Goal: Task Accomplishment & Management: Use online tool/utility

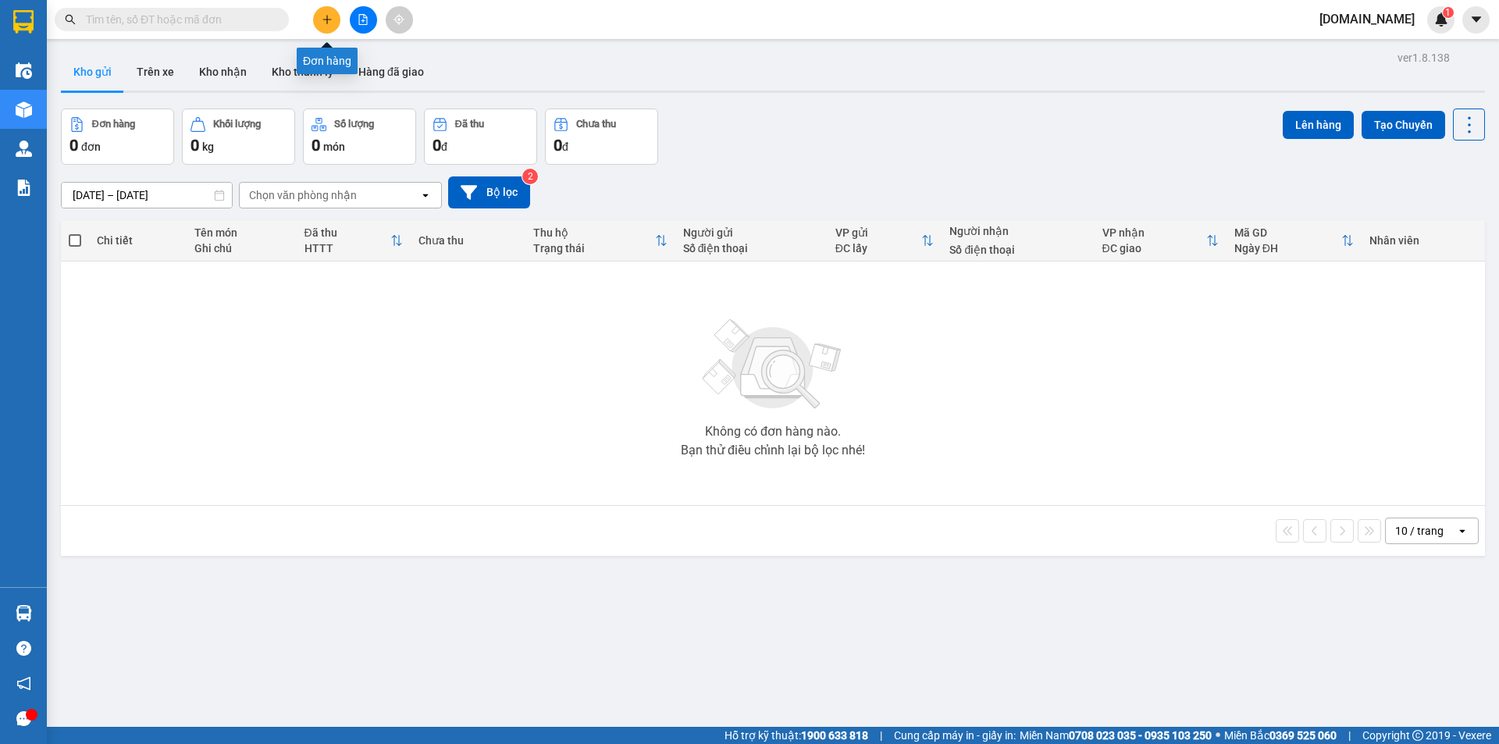
click at [329, 14] on icon "plus" at bounding box center [327, 19] width 11 height 11
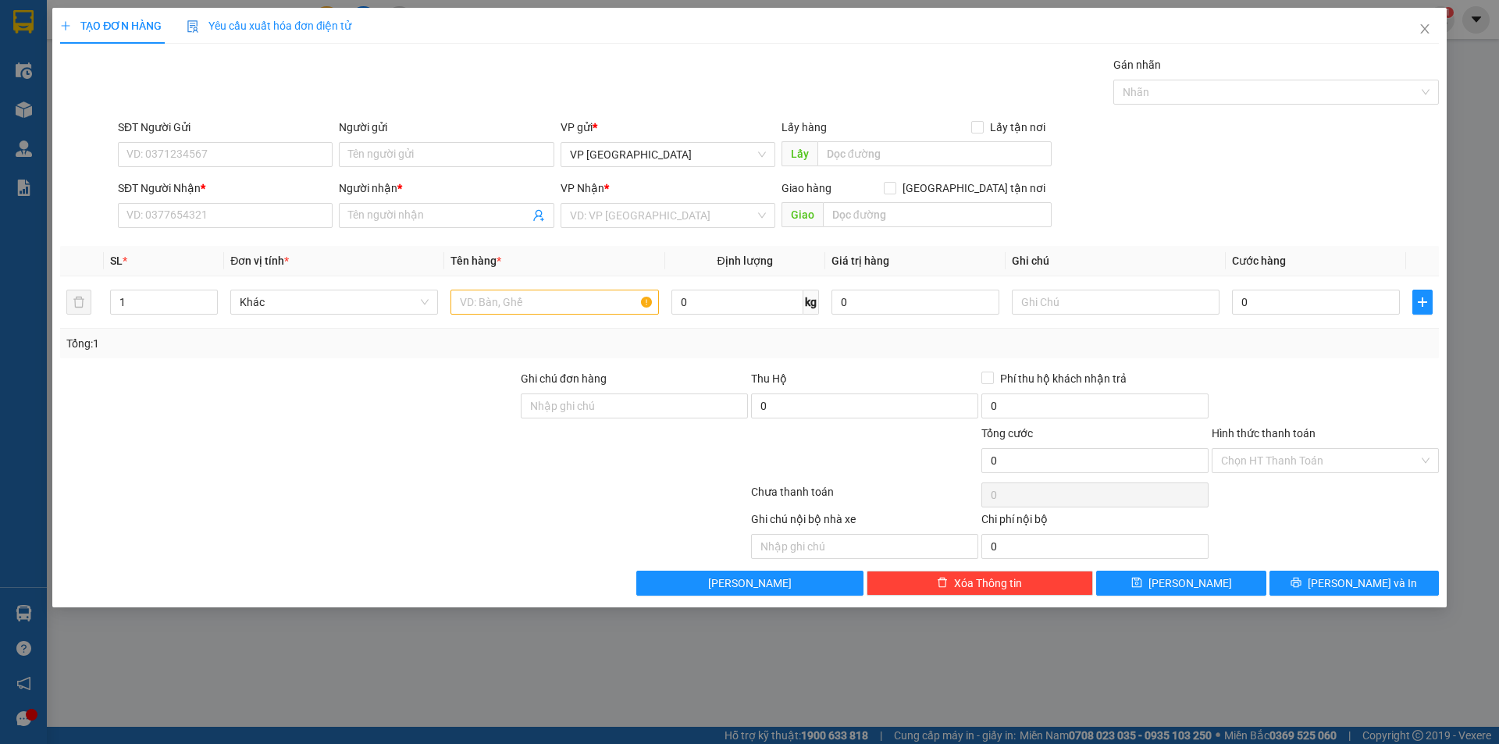
click at [300, 168] on div "SĐT Người Gửi VD: 0371234567" at bounding box center [225, 146] width 215 height 55
click at [526, 317] on td at bounding box center [554, 302] width 220 height 52
click at [526, 313] on input "text" at bounding box center [554, 302] width 208 height 25
drag, startPoint x: 487, startPoint y: 303, endPoint x: 440, endPoint y: 301, distance: 47.6
click at [440, 301] on tr "1 Khác thùng thuốc 0 kg 0 0" at bounding box center [749, 302] width 1379 height 52
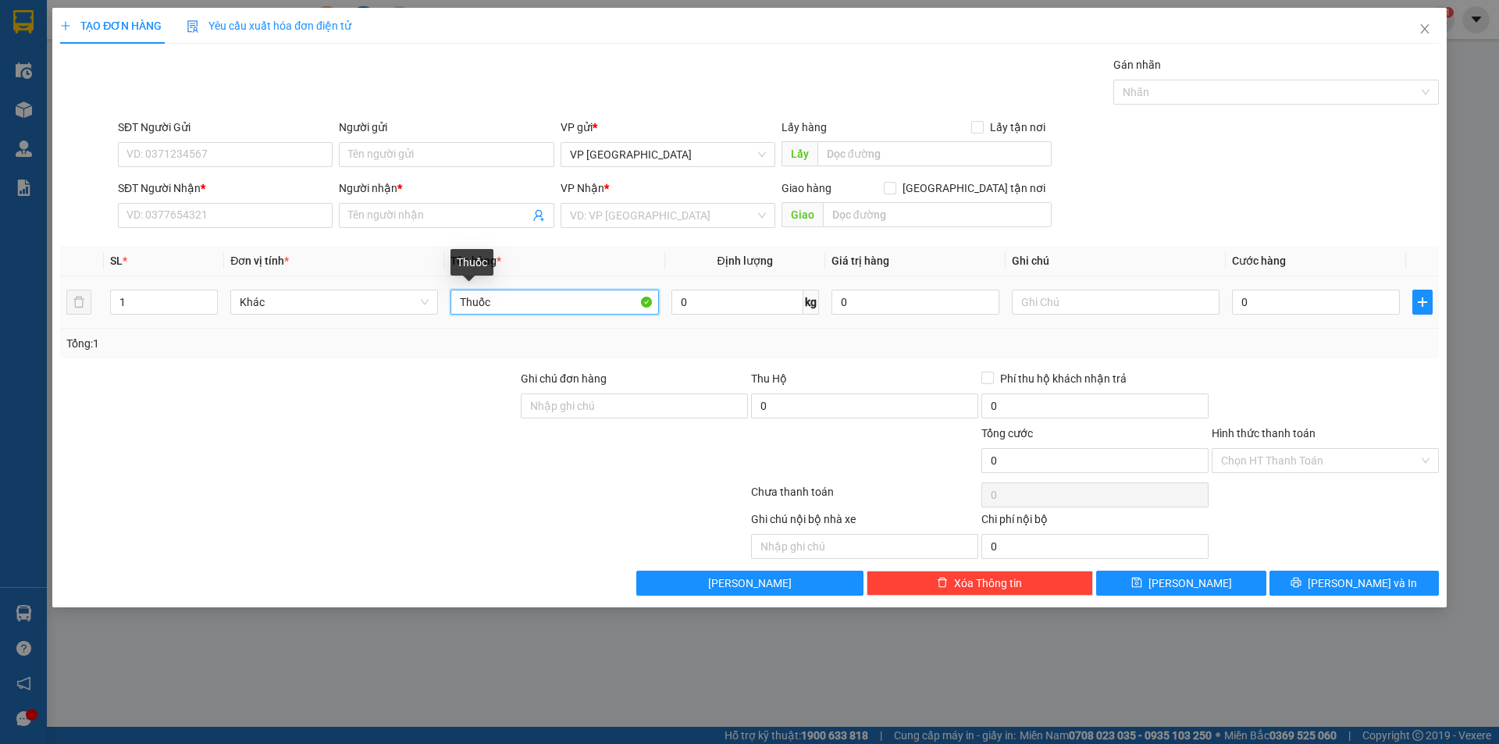
click at [541, 294] on input "Thuốc" at bounding box center [554, 302] width 208 height 25
type input "Thuốc dược phẩm"
click at [130, 304] on input "1" at bounding box center [164, 301] width 106 height 23
type input "3"
click at [193, 401] on div at bounding box center [289, 397] width 461 height 55
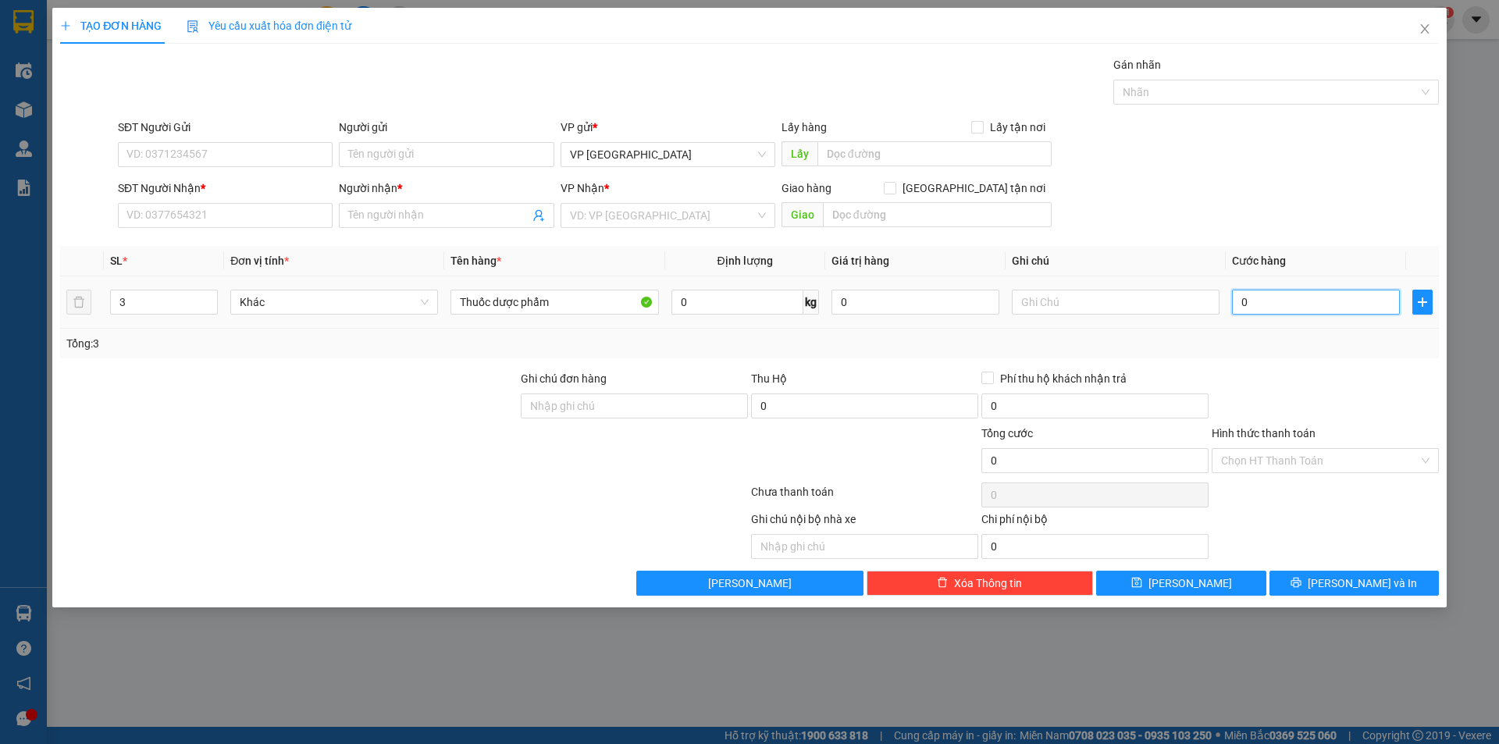
click at [1256, 309] on input "0" at bounding box center [1316, 302] width 168 height 25
type input "1"
type input "10"
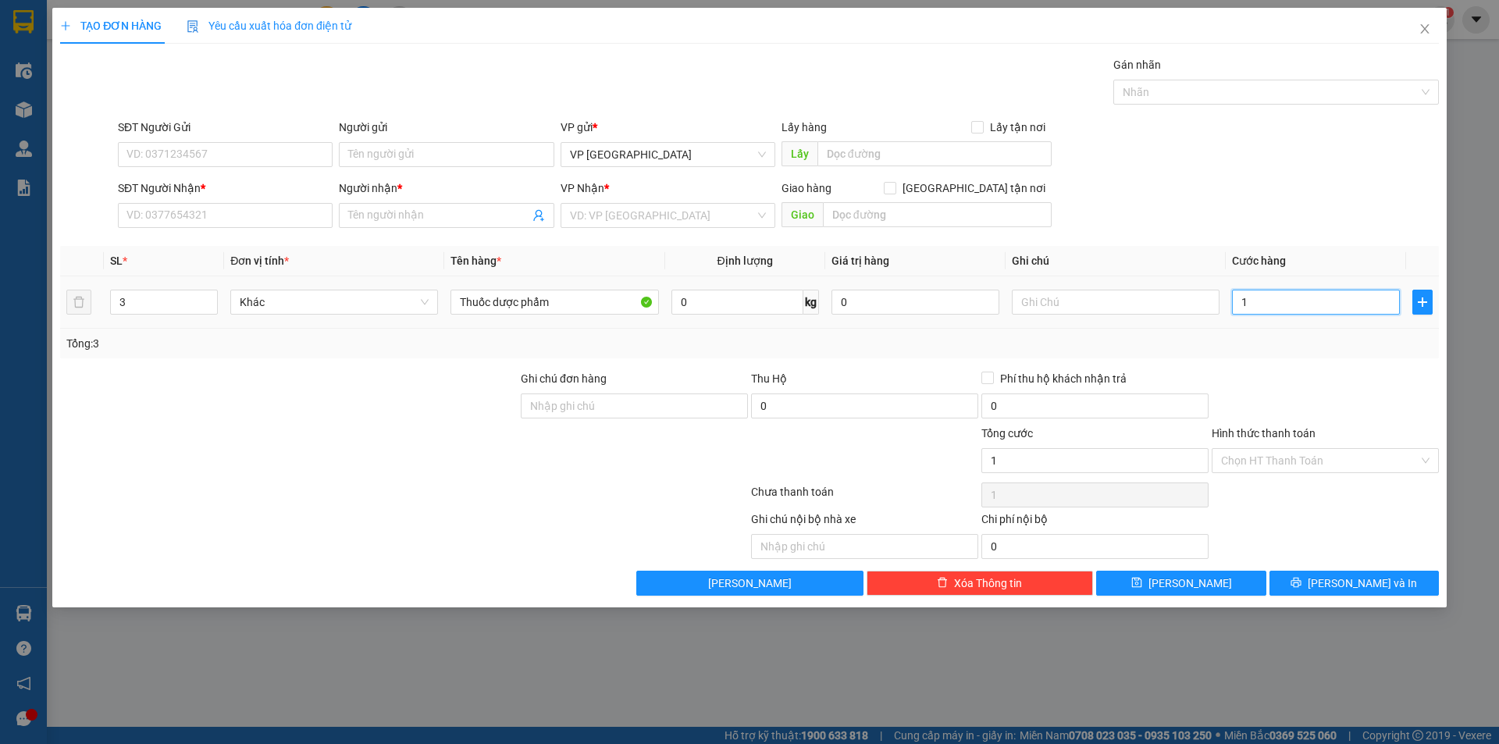
type input "10"
type input "100"
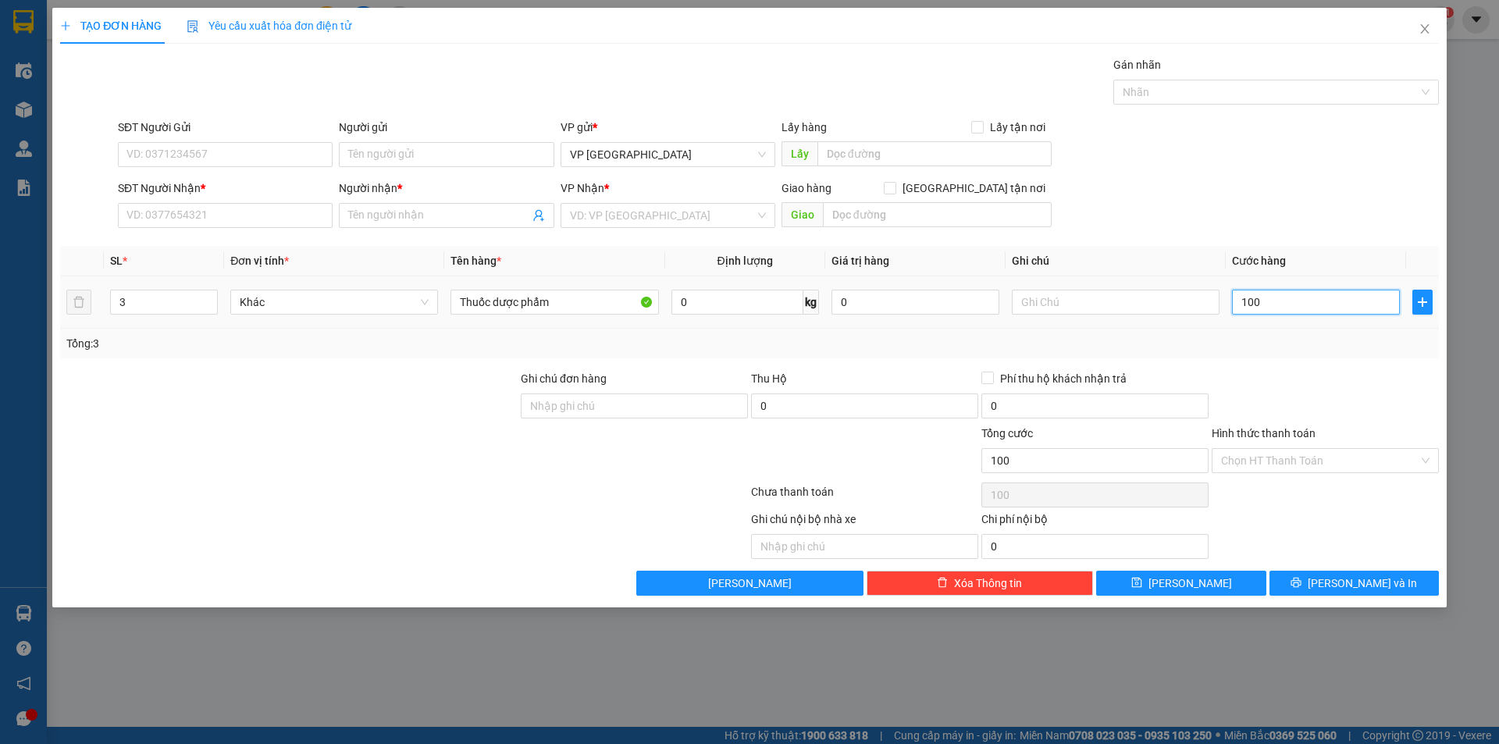
type input "1.000"
type input "10.000"
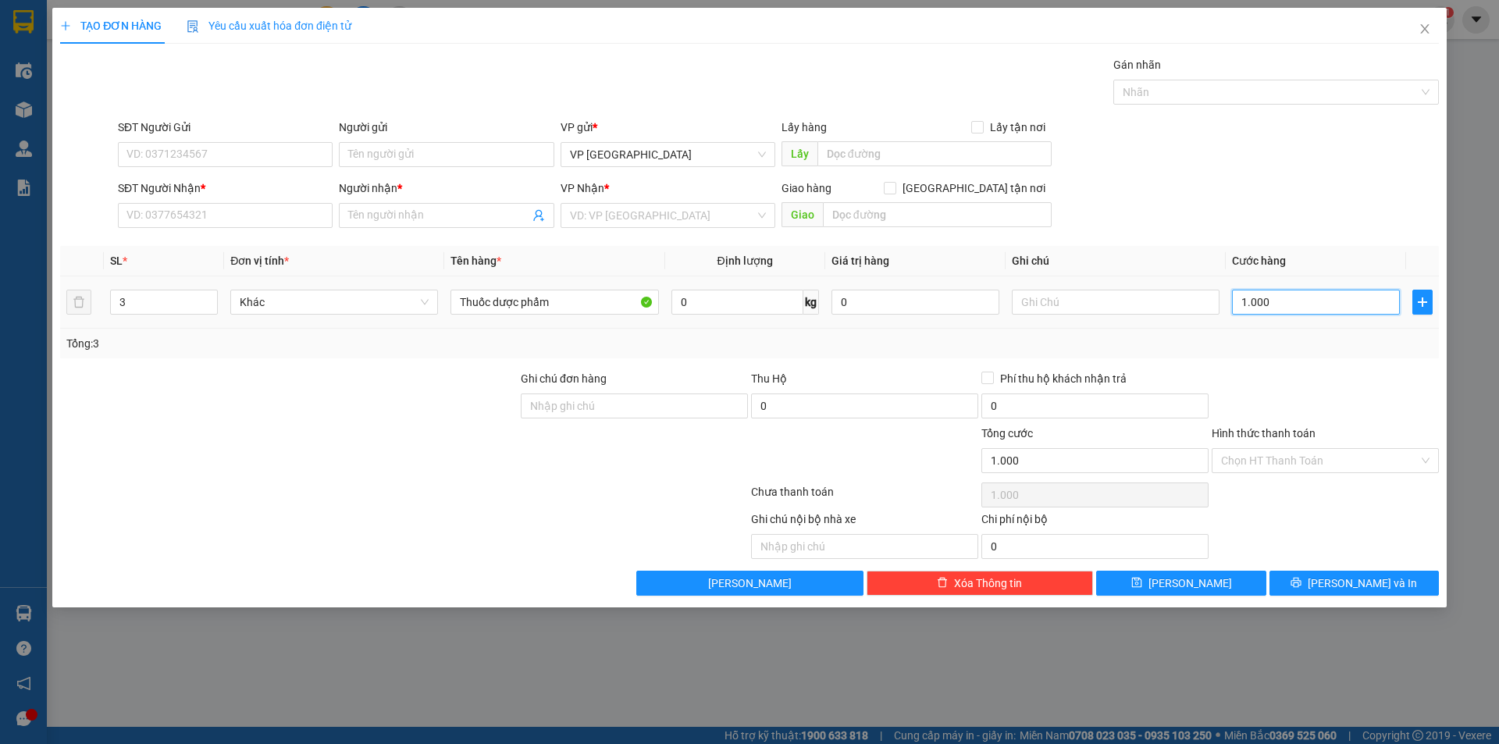
type input "10.000"
type input "100.000"
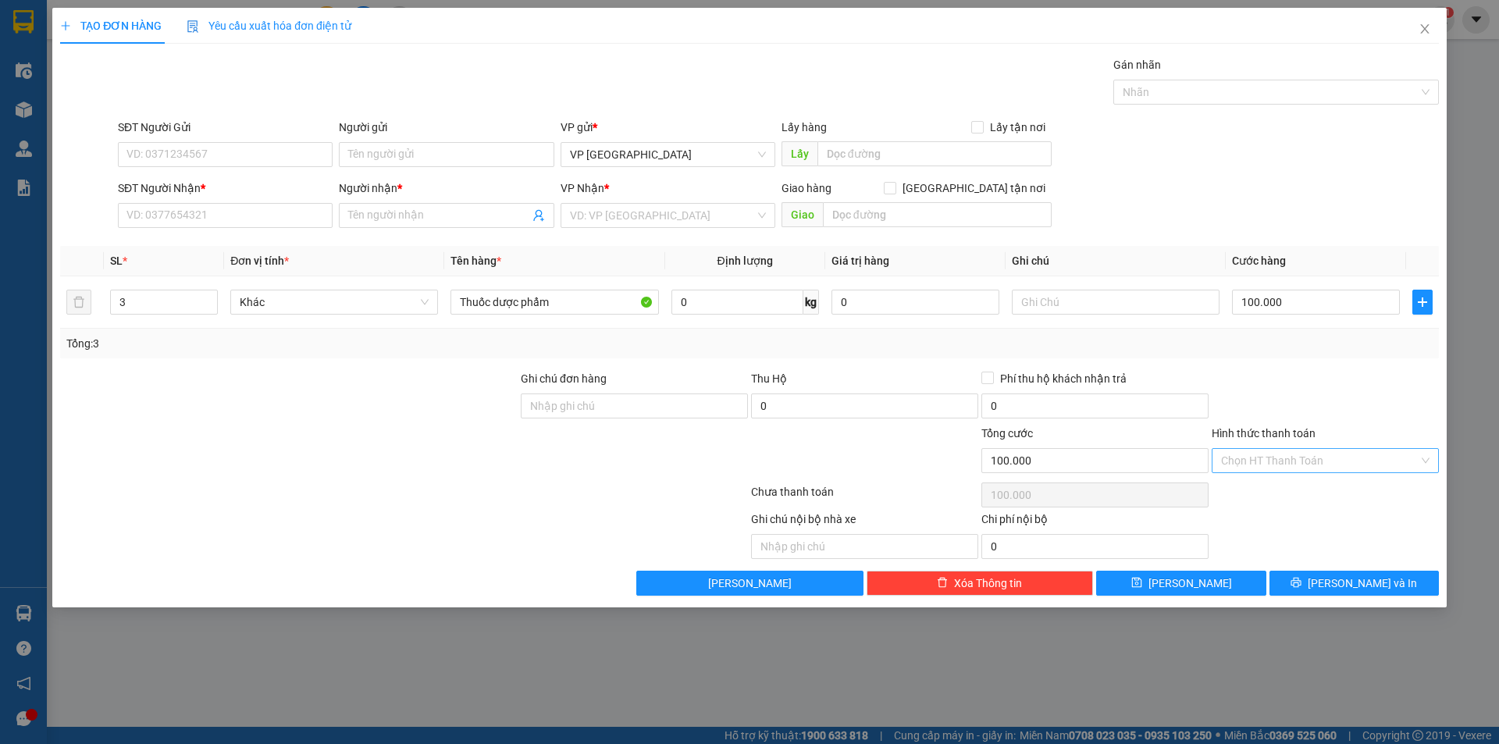
click at [1285, 462] on input "Hình thức thanh toán" at bounding box center [1320, 460] width 198 height 23
click at [1268, 492] on div "Tại văn phòng" at bounding box center [1325, 491] width 208 height 17
type input "0"
click at [255, 144] on input "SĐT Người Gửi" at bounding box center [225, 154] width 215 height 25
type input "0328282621"
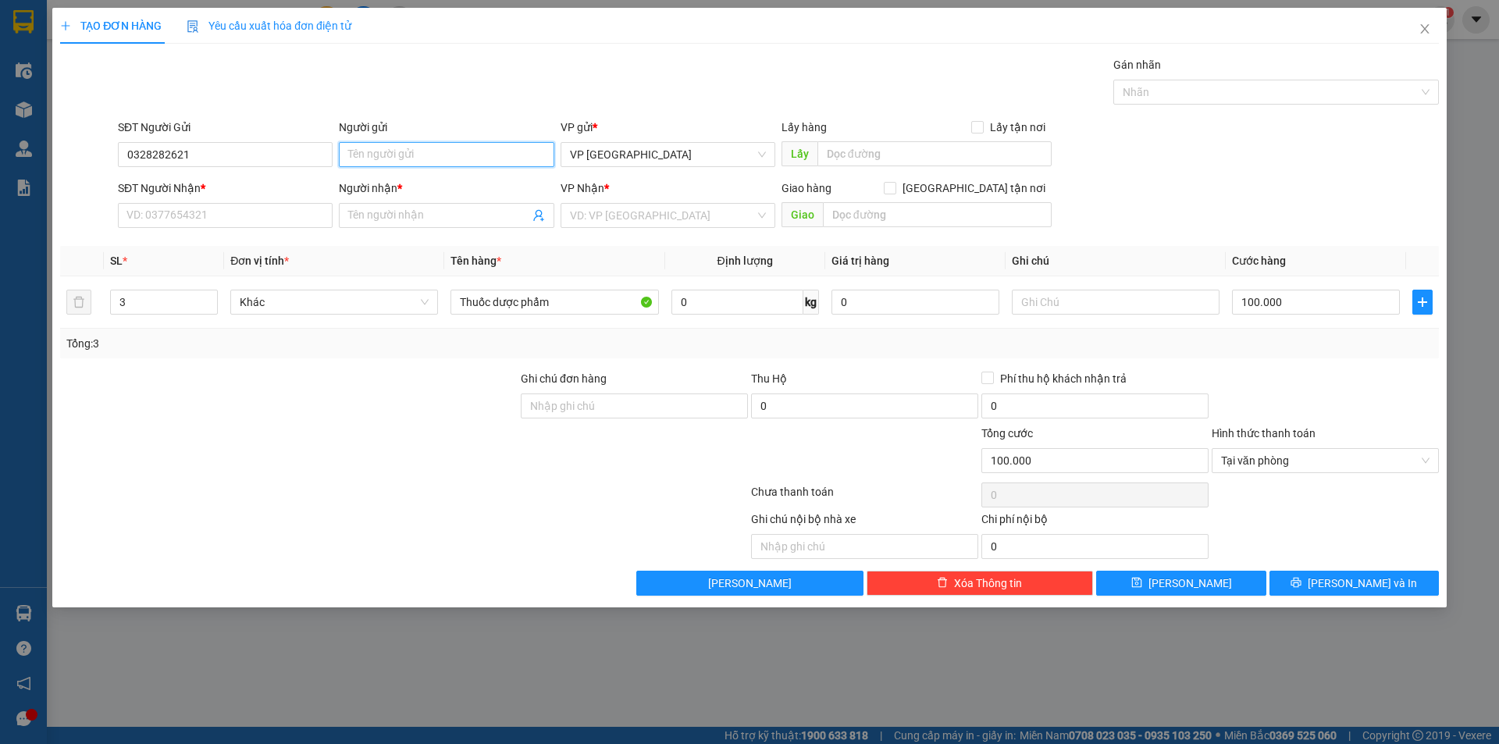
click at [359, 157] on input "Người gửi" at bounding box center [446, 154] width 215 height 25
type input "anh Khoa"
click at [259, 214] on input "SĐT Người Nhận *" at bounding box center [225, 215] width 215 height 25
type input "0937393461"
click at [375, 221] on input "Người nhận *" at bounding box center [438, 215] width 180 height 17
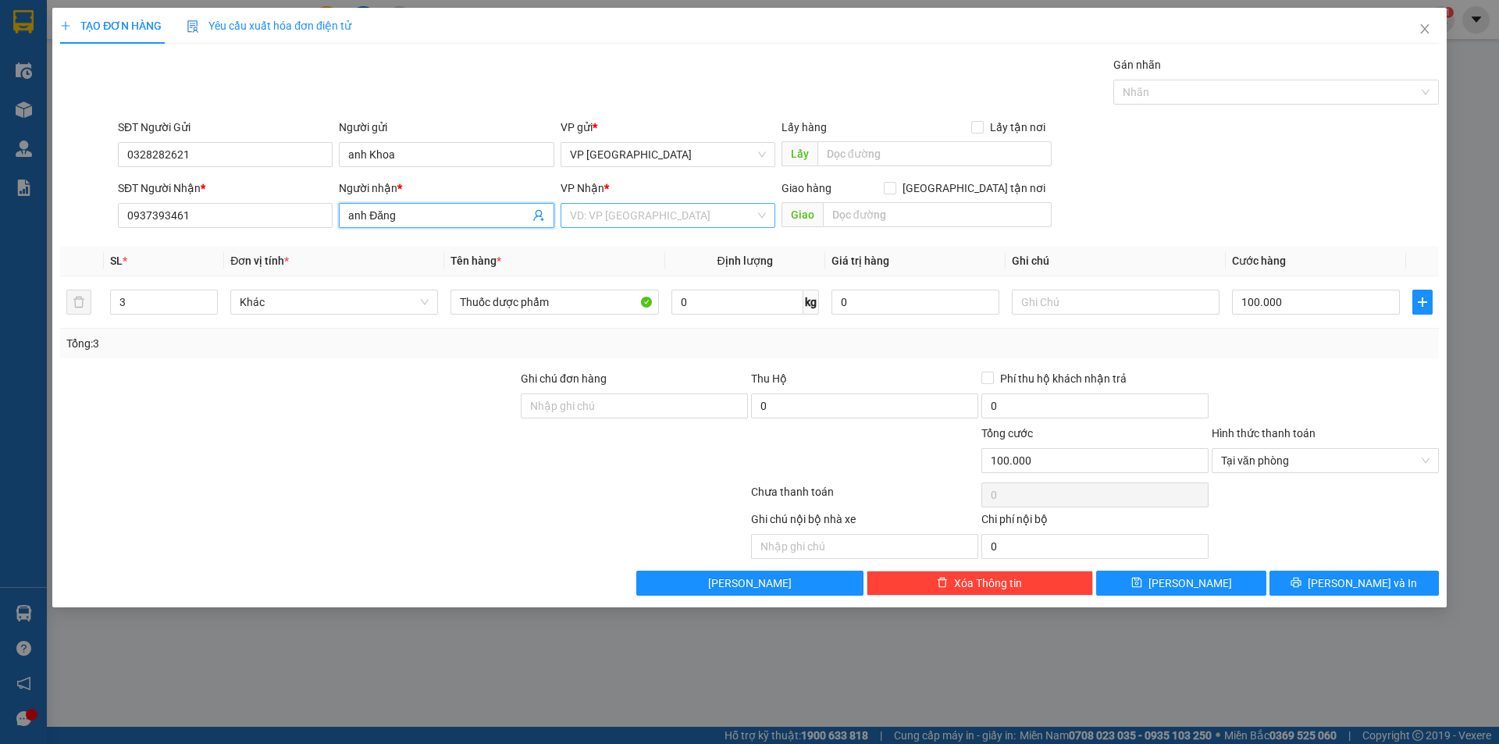
type input "anh Đăng"
click at [664, 219] on input "search" at bounding box center [662, 215] width 185 height 23
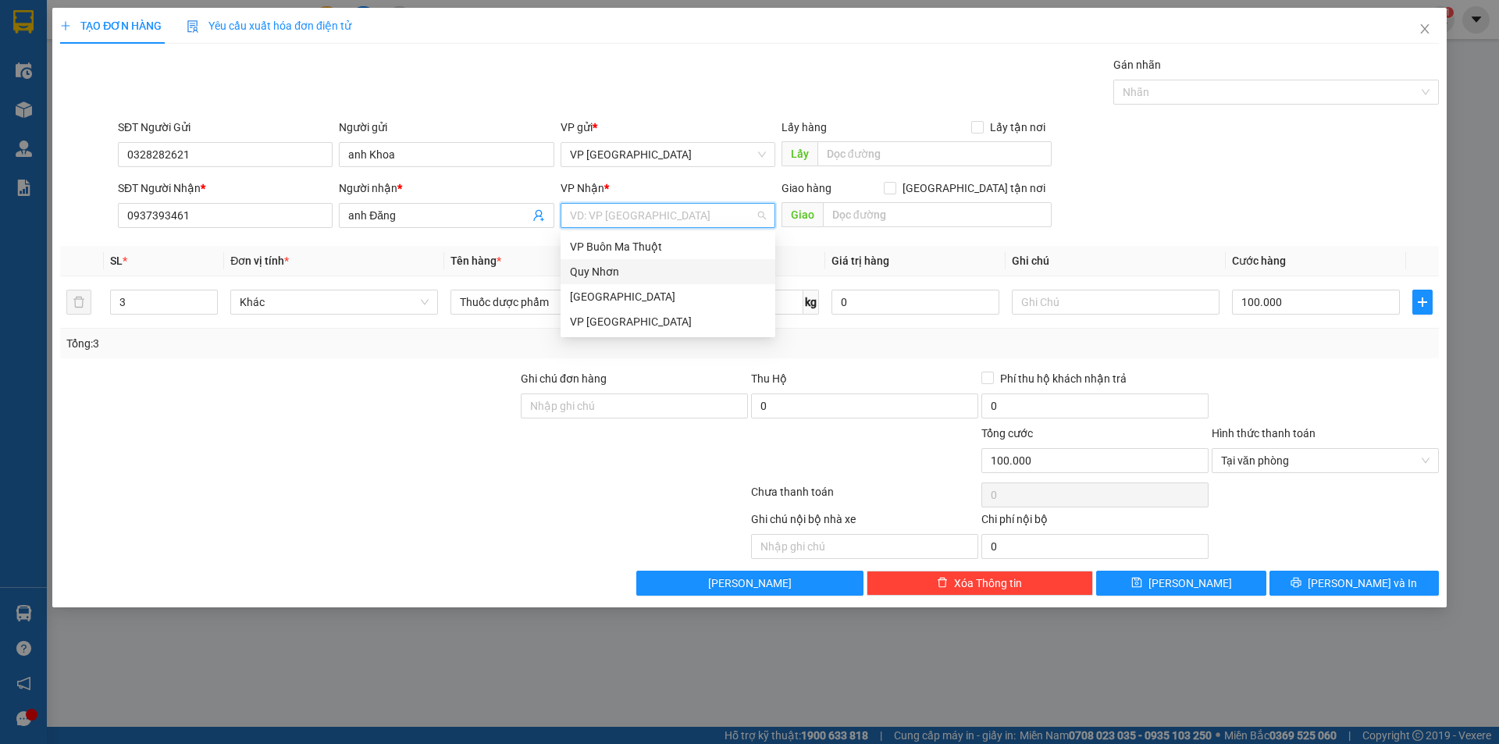
click at [642, 270] on div "Quy Nhơn" at bounding box center [668, 271] width 196 height 17
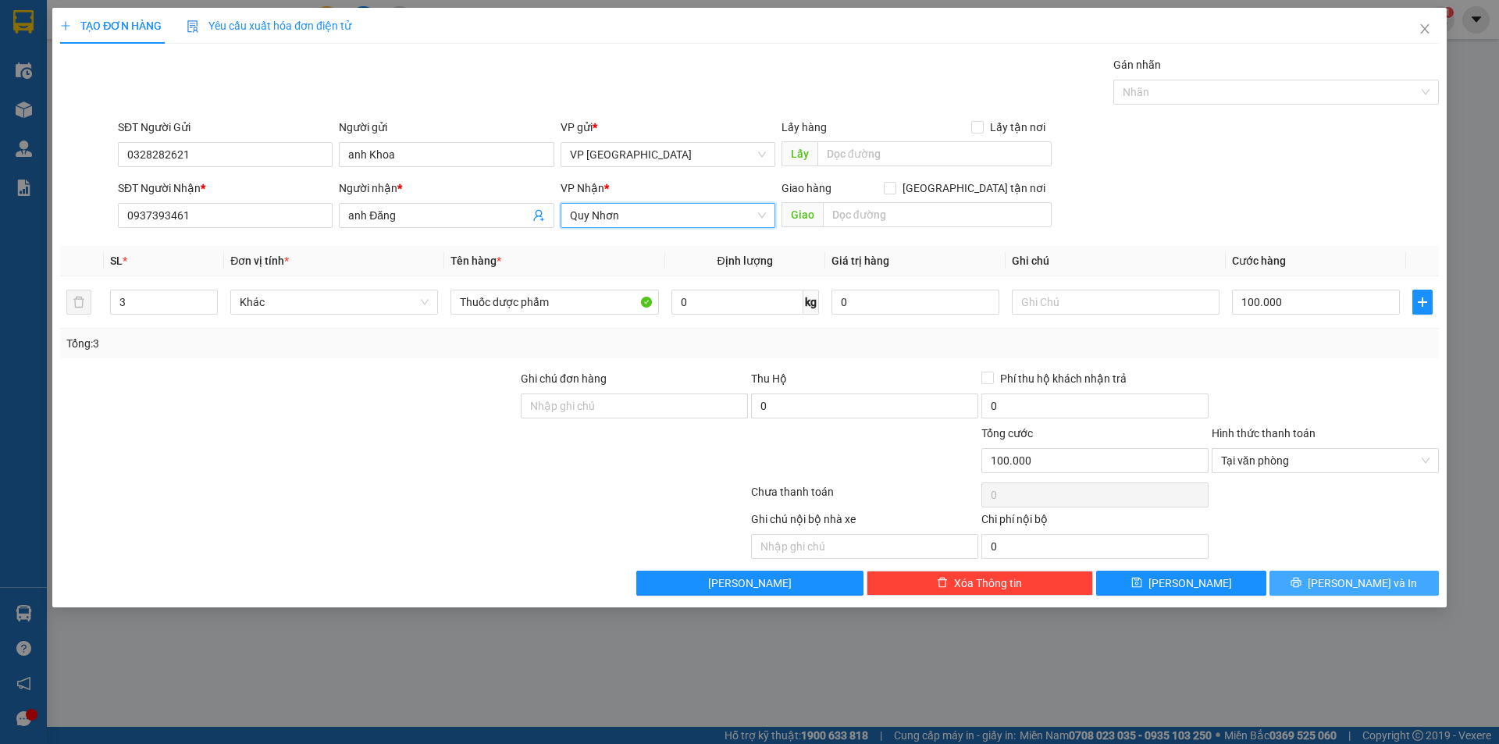
click at [1301, 582] on icon "printer" at bounding box center [1295, 582] width 11 height 11
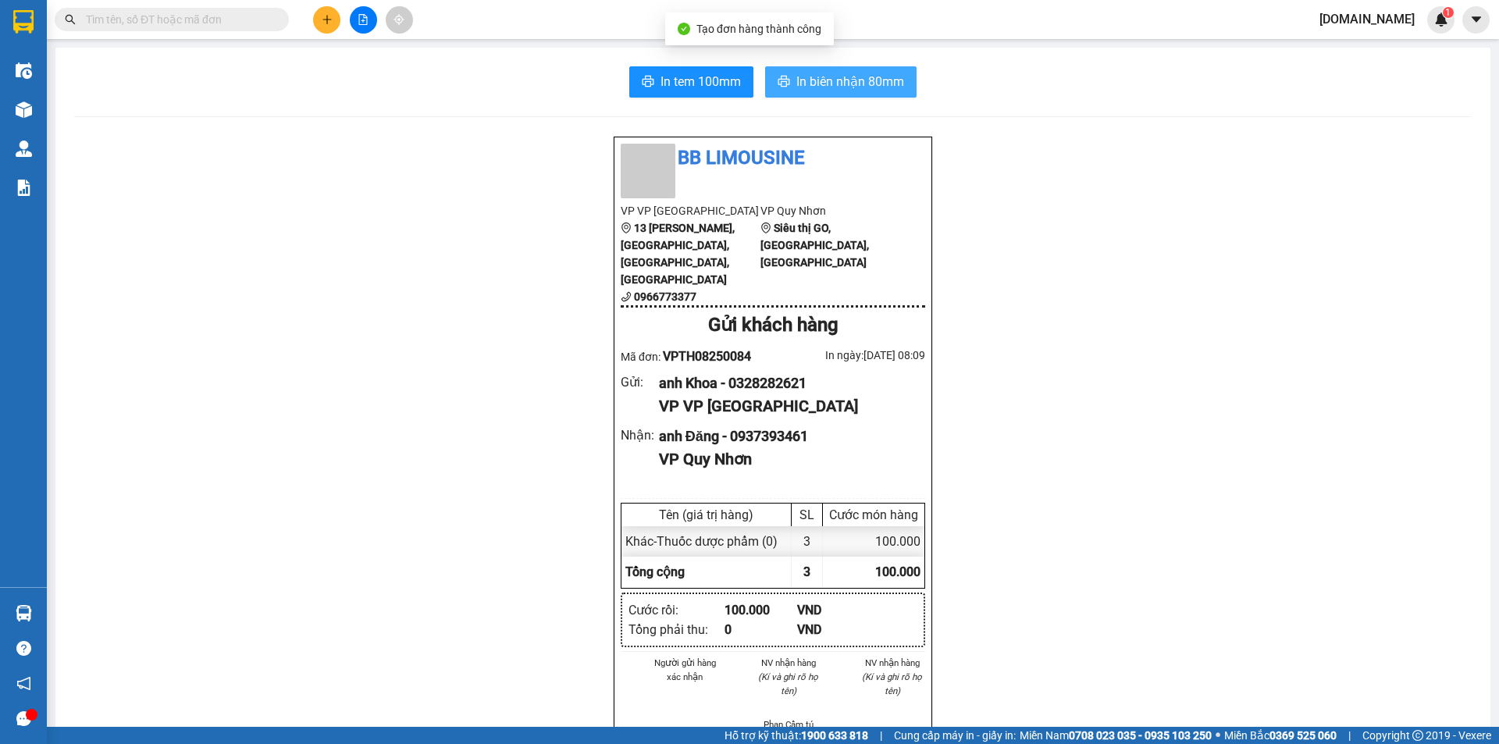
drag, startPoint x: 815, startPoint y: 63, endPoint x: 814, endPoint y: 80, distance: 17.2
click at [815, 69] on div "In tem 100mm In biên nhận 80mm BB Limousine VP VP [GEOGRAPHIC_DATA] [STREET_ADD…" at bounding box center [772, 636] width 1435 height 1176
click at [814, 80] on span "In biên nhận 80mm" at bounding box center [850, 82] width 108 height 20
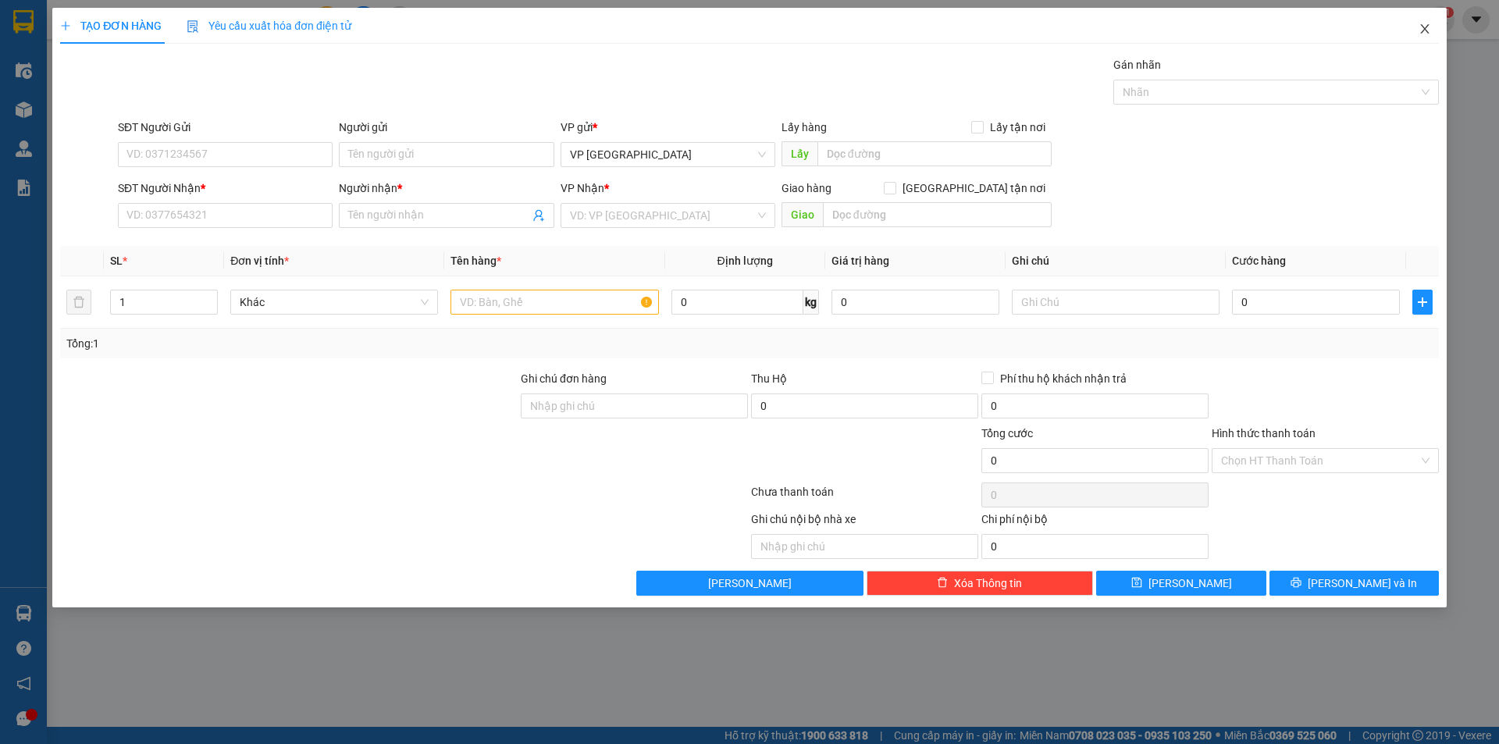
click at [1427, 25] on icon "close" at bounding box center [1424, 29] width 12 height 12
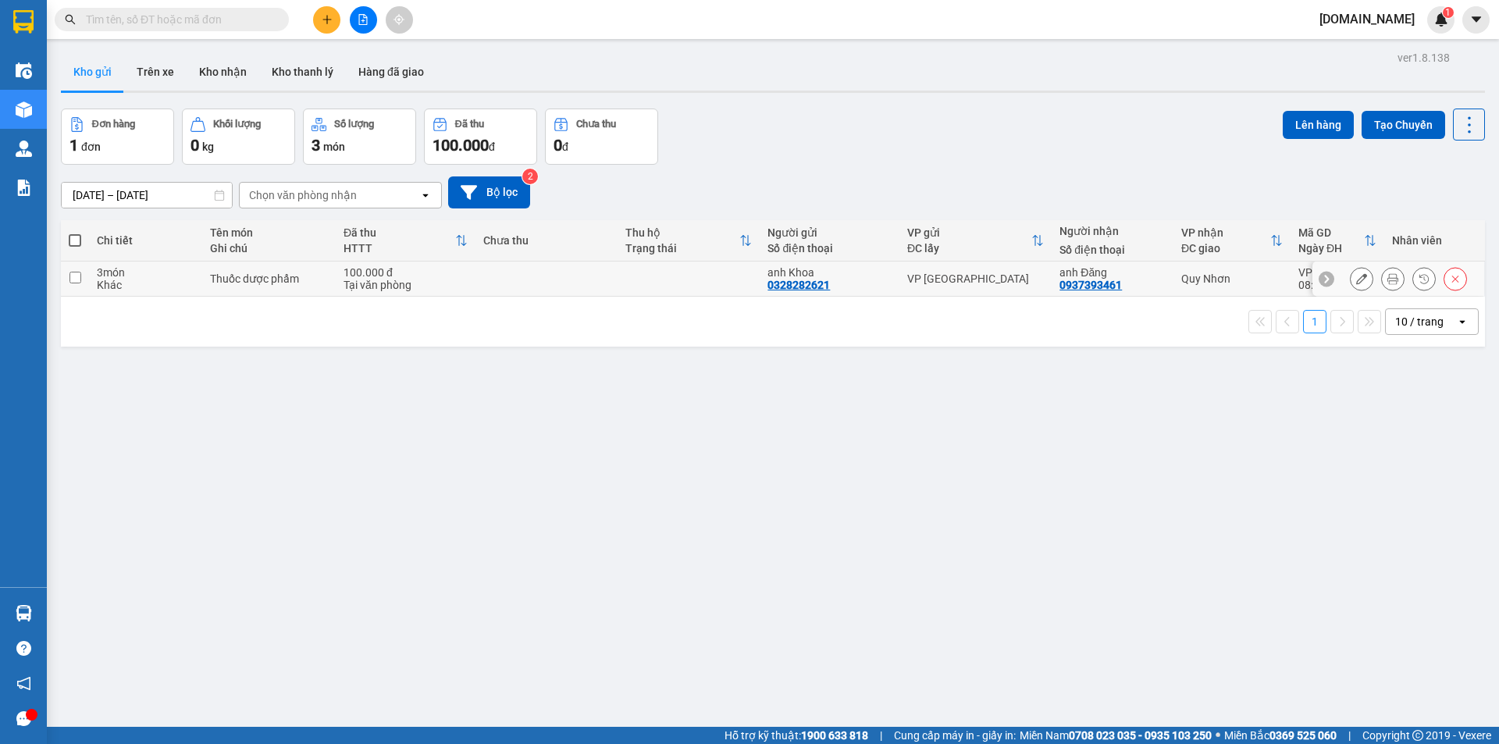
click at [598, 285] on td at bounding box center [546, 279] width 142 height 35
checkbox input "true"
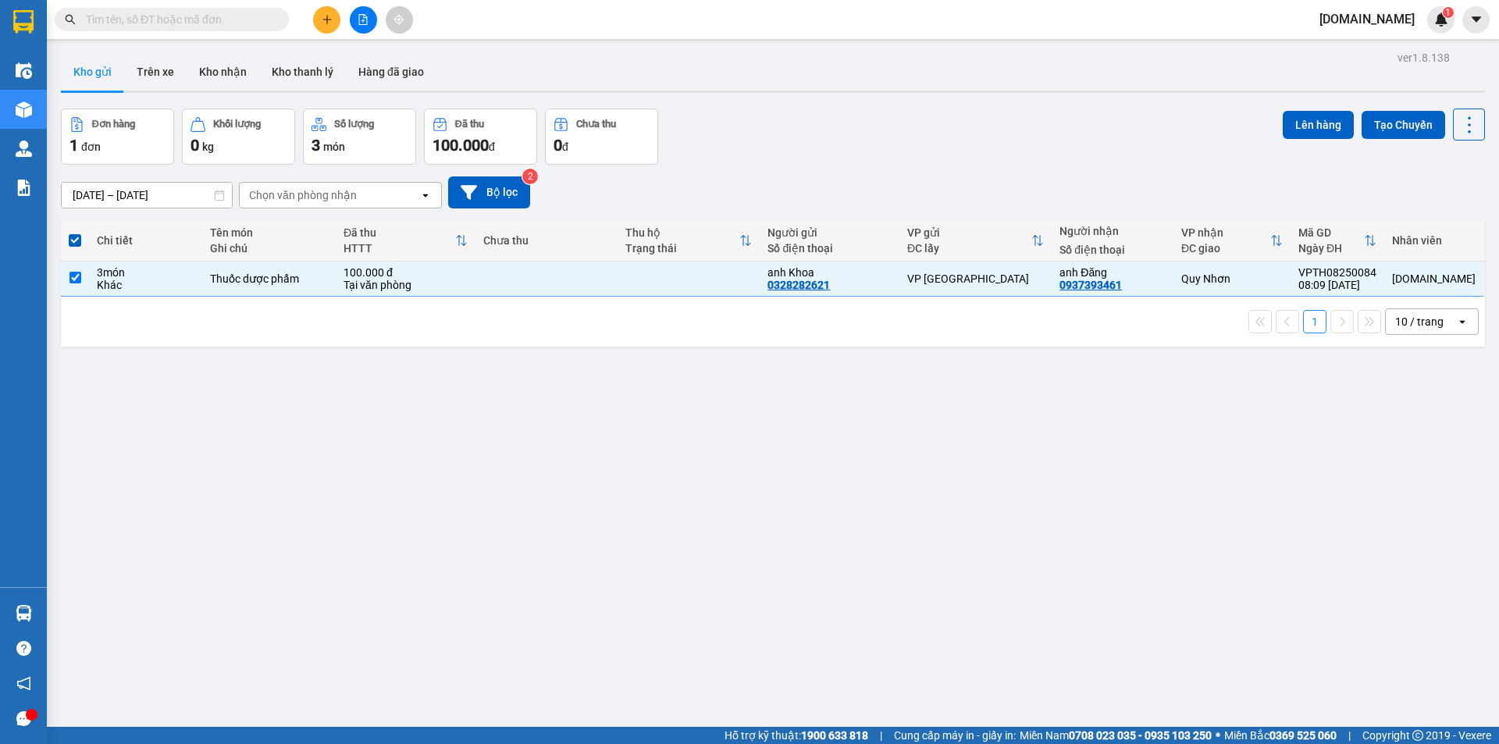
click at [1317, 109] on div "Lên hàng Tạo Chuyến" at bounding box center [1384, 125] width 202 height 32
click at [1317, 126] on button "Lên hàng" at bounding box center [1318, 125] width 71 height 28
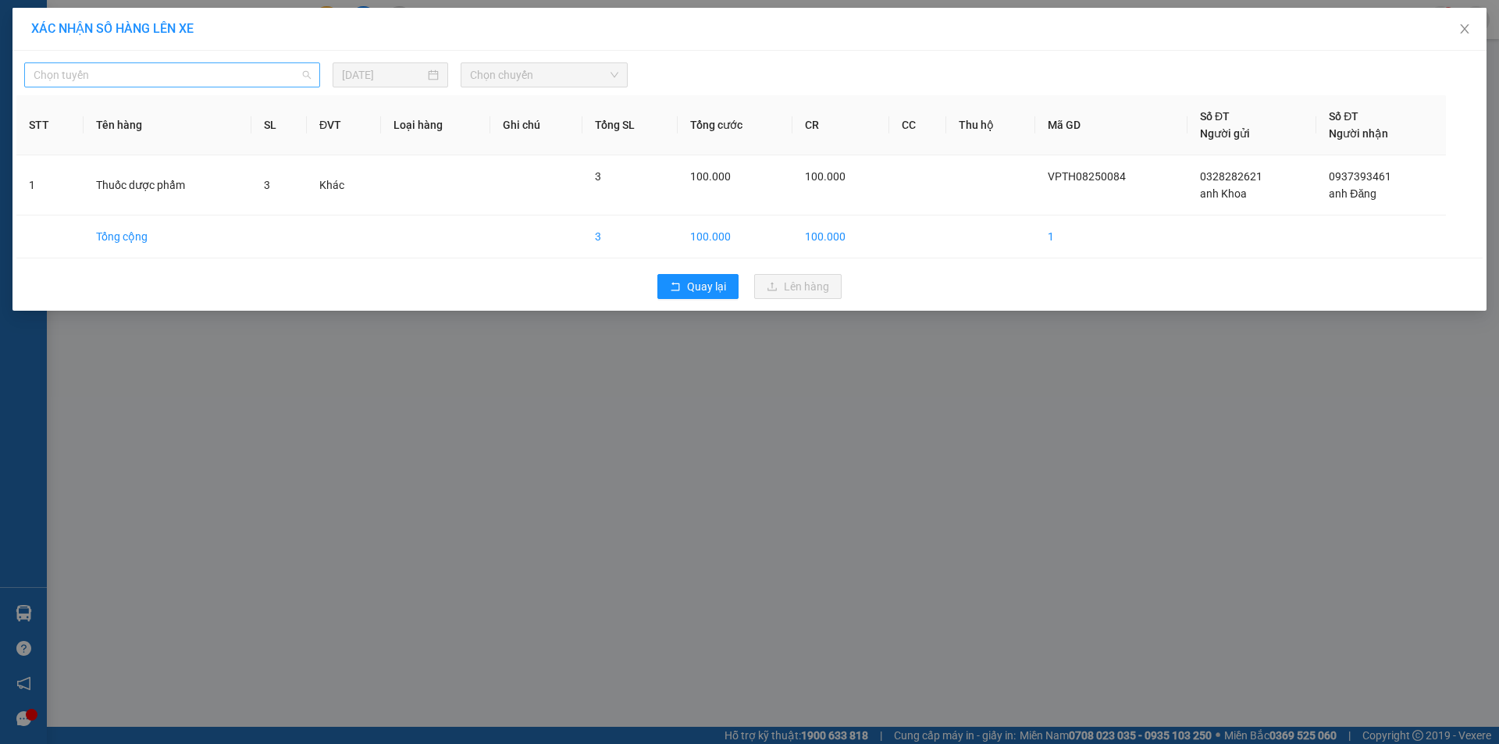
click at [166, 80] on span "Chọn tuyến" at bounding box center [172, 74] width 277 height 23
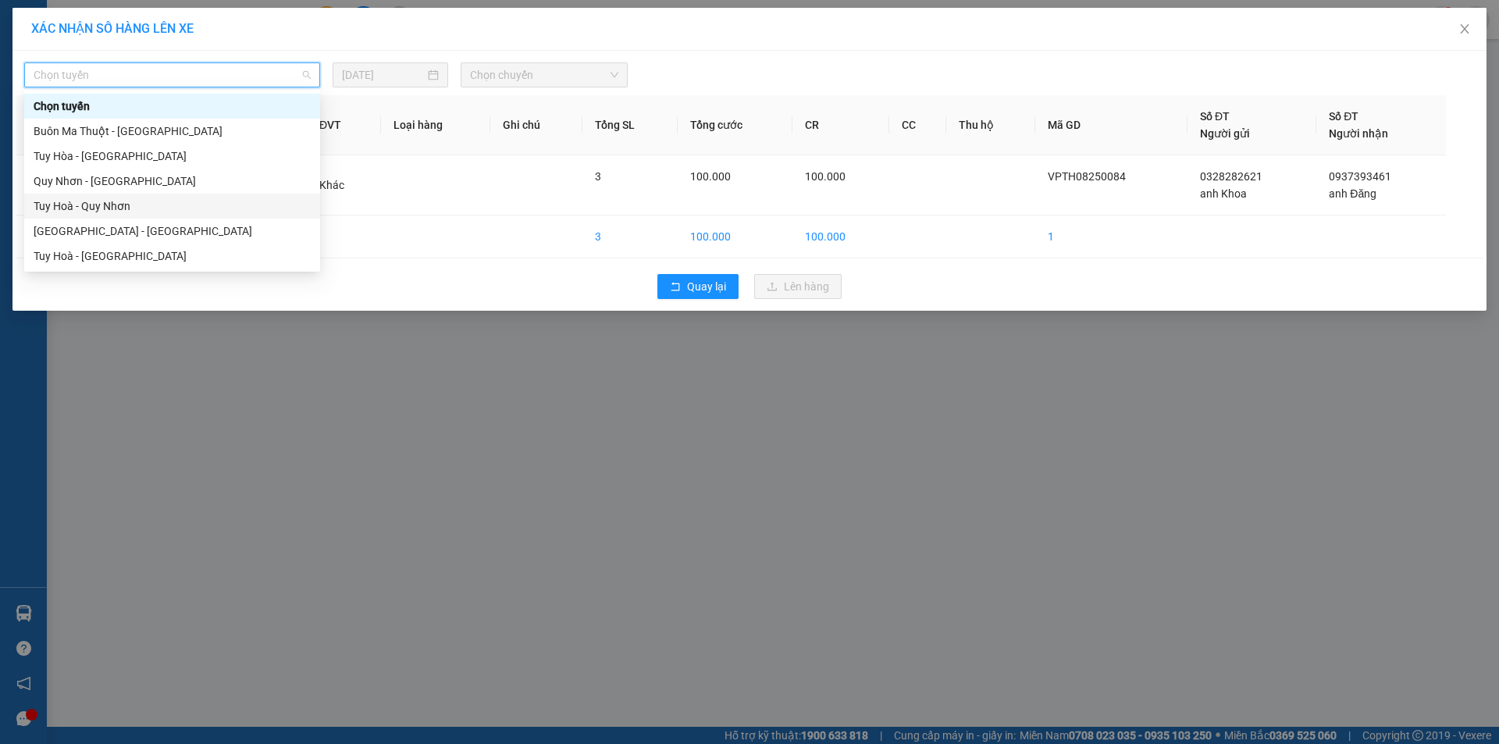
click at [148, 209] on div "Tuy Hoà - Quy Nhơn" at bounding box center [172, 206] width 277 height 17
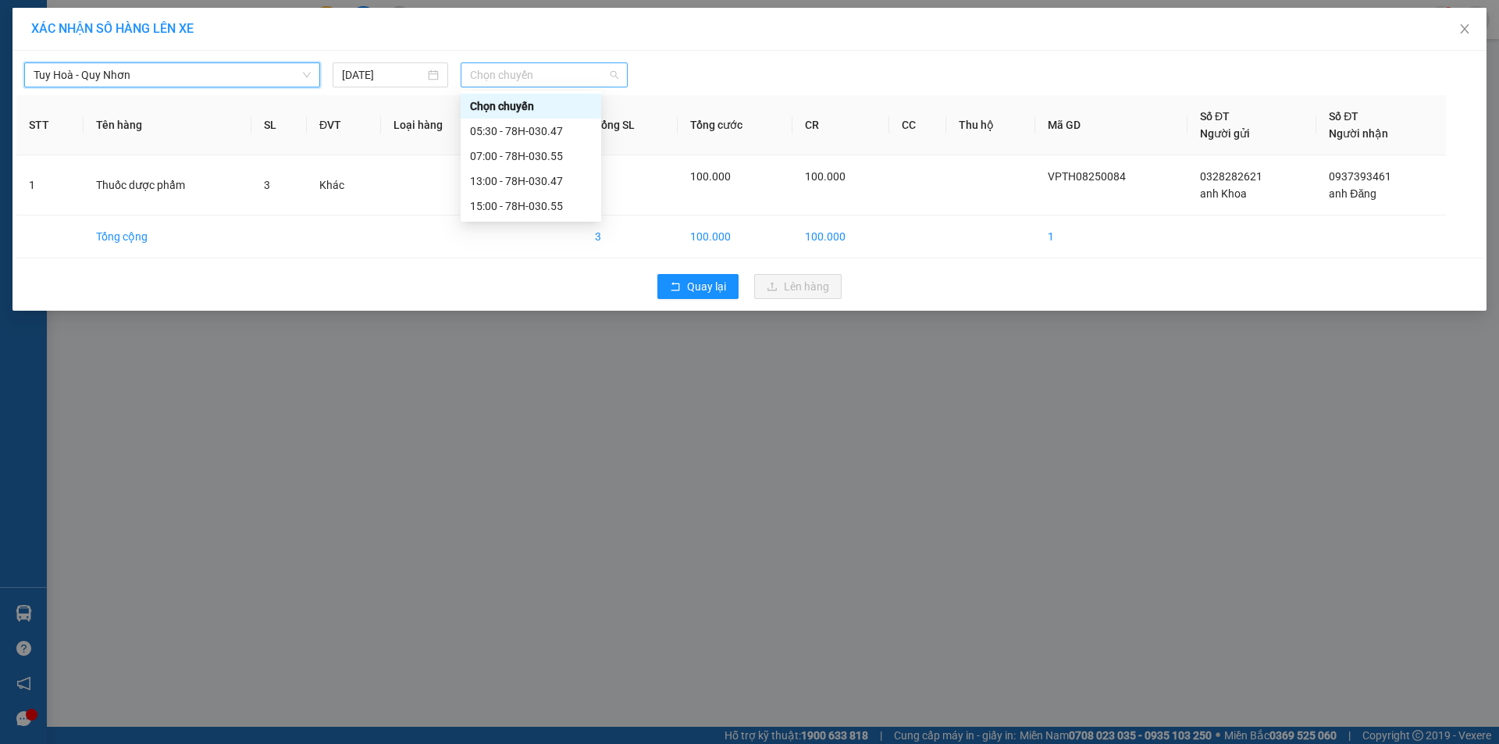
click at [510, 74] on span "Chọn chuyến" at bounding box center [544, 74] width 148 height 23
click at [536, 183] on div "13:00 - 78H-030.47" at bounding box center [531, 181] width 122 height 17
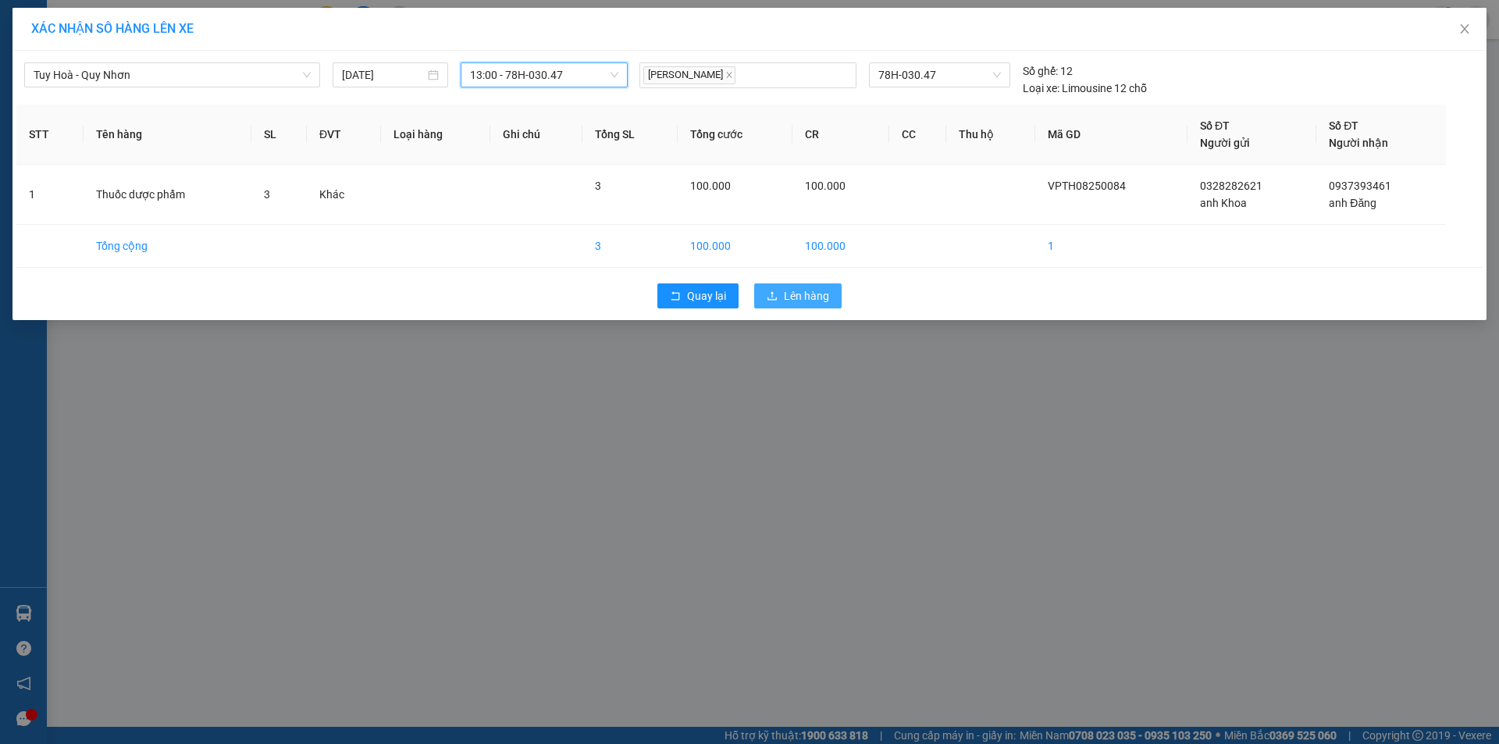
click at [799, 294] on span "Lên hàng" at bounding box center [806, 295] width 45 height 17
